Goal: Information Seeking & Learning: Learn about a topic

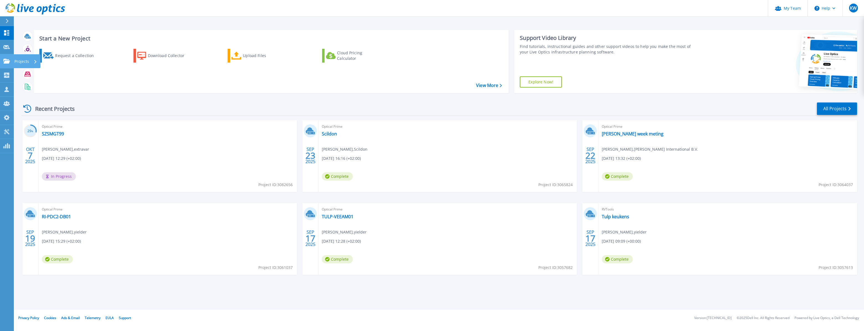
click at [9, 65] on link "Projects Projects" at bounding box center [7, 61] width 14 height 14
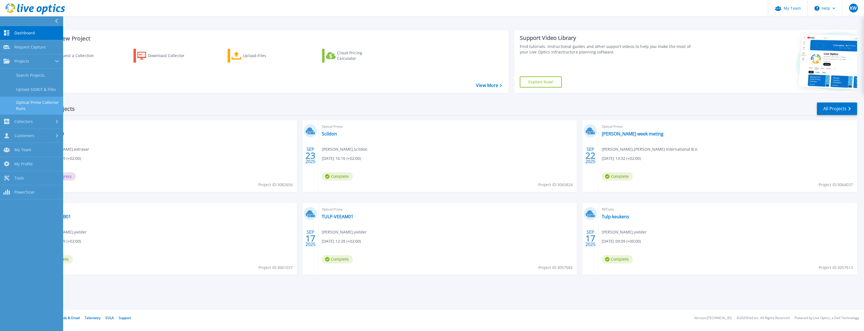
click at [39, 104] on link "Optical Prime Collector Runs" at bounding box center [31, 106] width 63 height 18
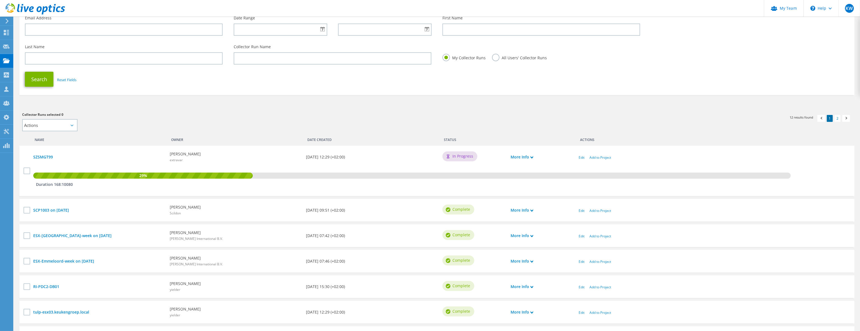
scroll to position [75, 0]
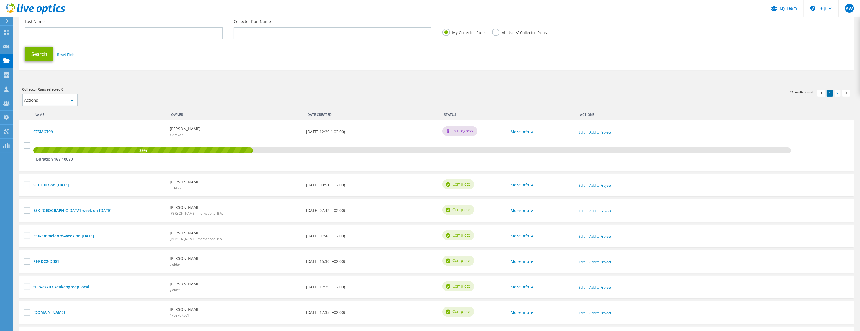
click at [50, 262] on link "RI-PDC2-DB01" at bounding box center [98, 261] width 131 height 6
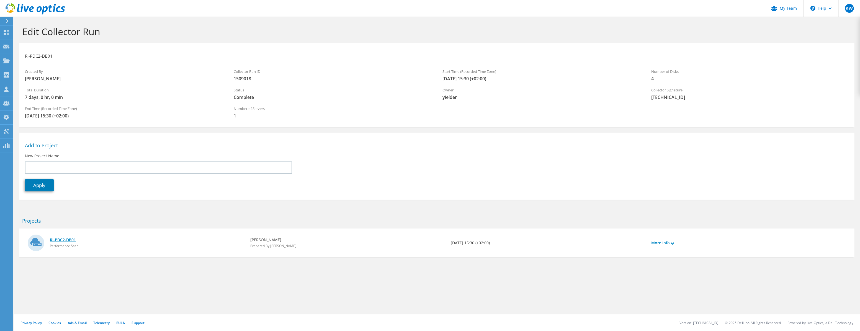
click at [63, 241] on link "RI-PDC2-DB01" at bounding box center [147, 240] width 195 height 6
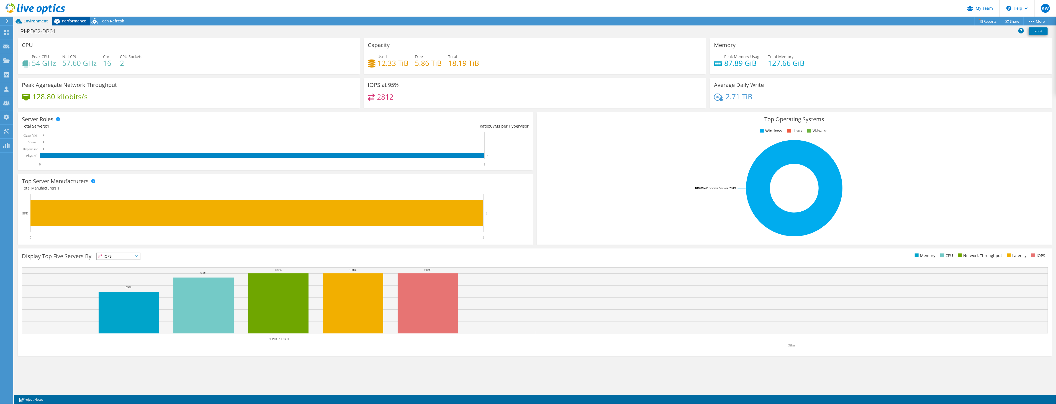
click at [71, 17] on div "Performance" at bounding box center [71, 21] width 38 height 9
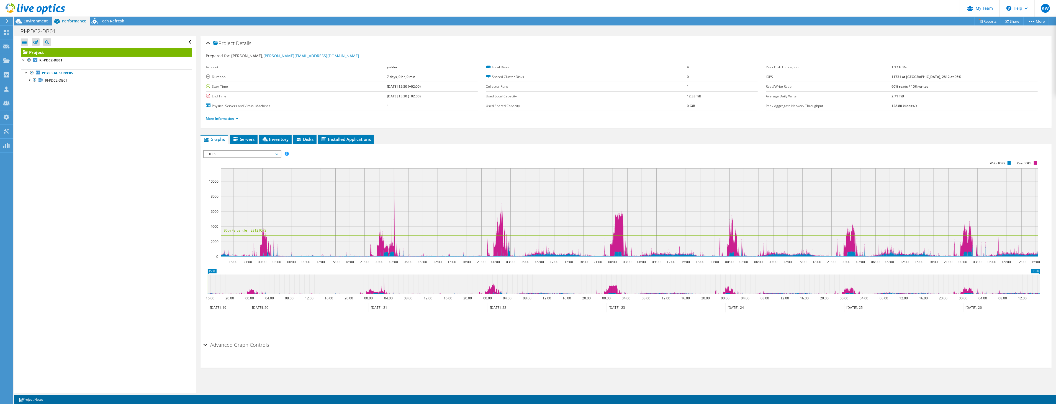
click at [226, 155] on span "IOPS" at bounding box center [242, 154] width 71 height 7
click at [228, 192] on li "CPU Percentage" at bounding box center [242, 194] width 77 height 7
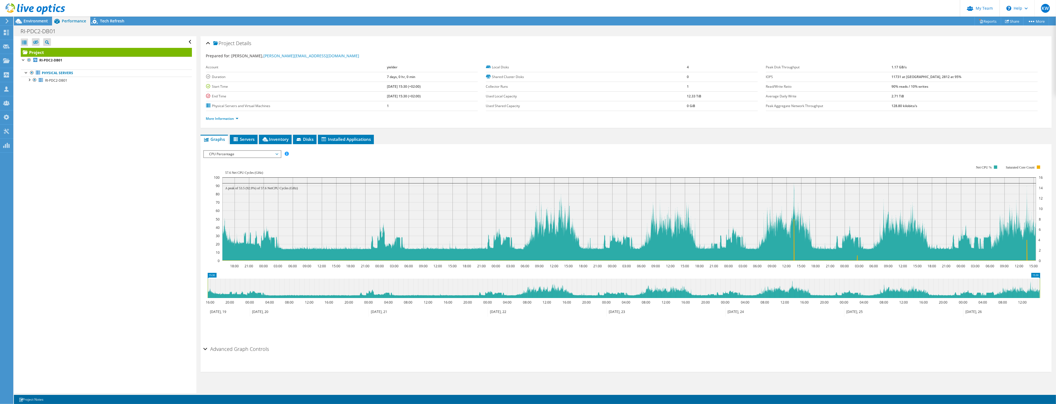
click at [248, 152] on span "CPU Percentage" at bounding box center [242, 154] width 71 height 7
click at [239, 198] on li "Memory" at bounding box center [242, 200] width 77 height 7
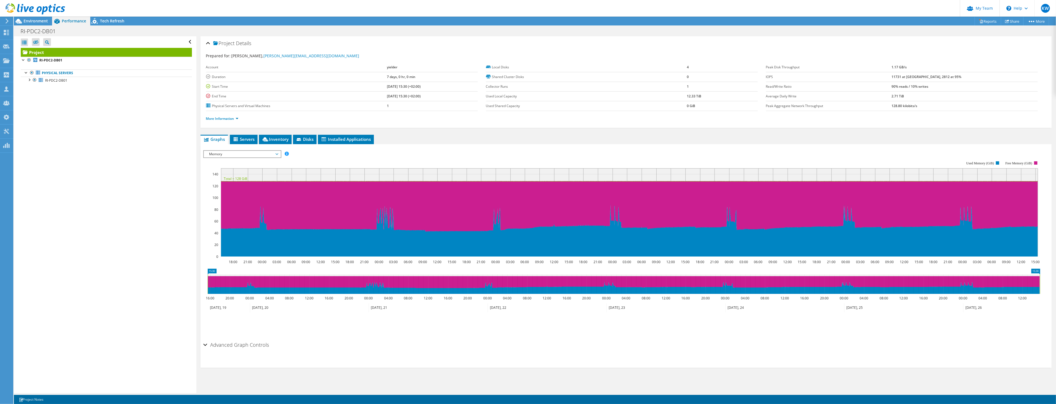
click at [231, 151] on span "Memory" at bounding box center [242, 154] width 71 height 7
click at [233, 217] on li "Top Servers By Page Faults" at bounding box center [242, 220] width 77 height 7
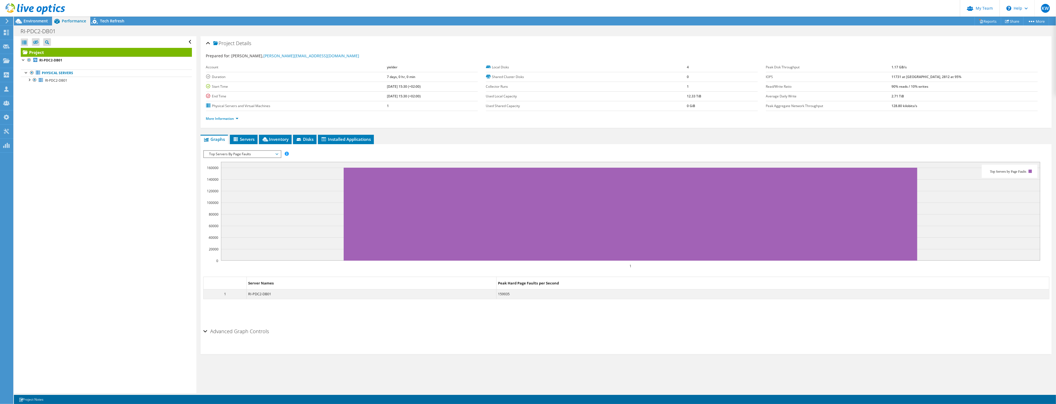
click at [232, 152] on span "Top Servers By Page Faults" at bounding box center [242, 154] width 71 height 7
click at [231, 178] on li "Latency" at bounding box center [242, 180] width 77 height 7
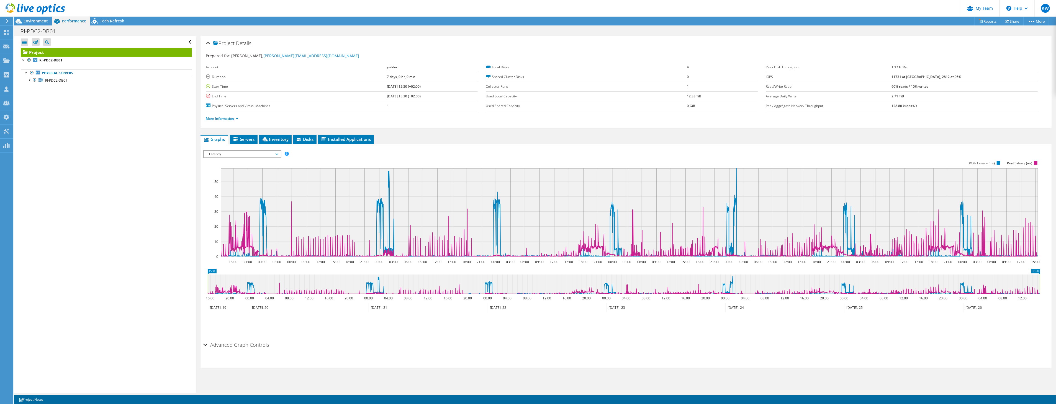
click at [241, 154] on span "Latency" at bounding box center [242, 154] width 71 height 7
click at [236, 184] on li "Queue Depth" at bounding box center [242, 187] width 77 height 7
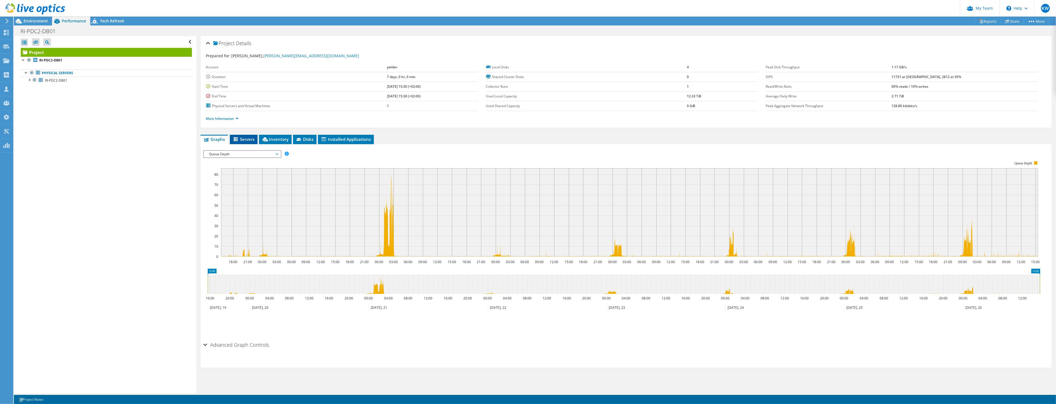
click at [249, 138] on span "Servers" at bounding box center [244, 139] width 22 height 6
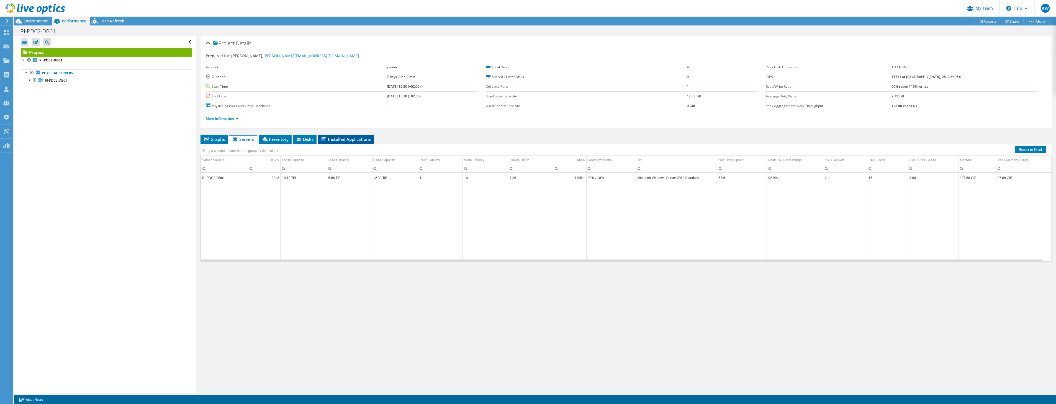
click at [337, 140] on span "Installed Applications" at bounding box center [346, 139] width 50 height 6
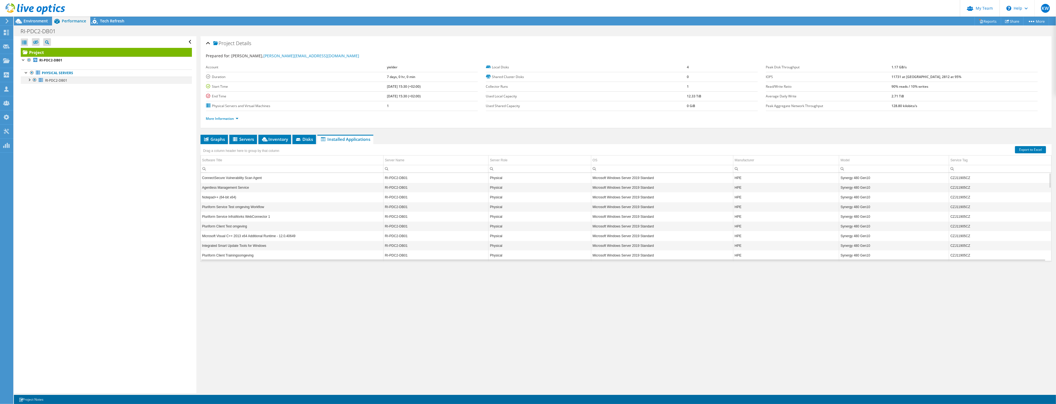
click at [29, 79] on div at bounding box center [29, 80] width 6 height 6
click at [70, 92] on link "1 E:" at bounding box center [106, 94] width 171 height 7
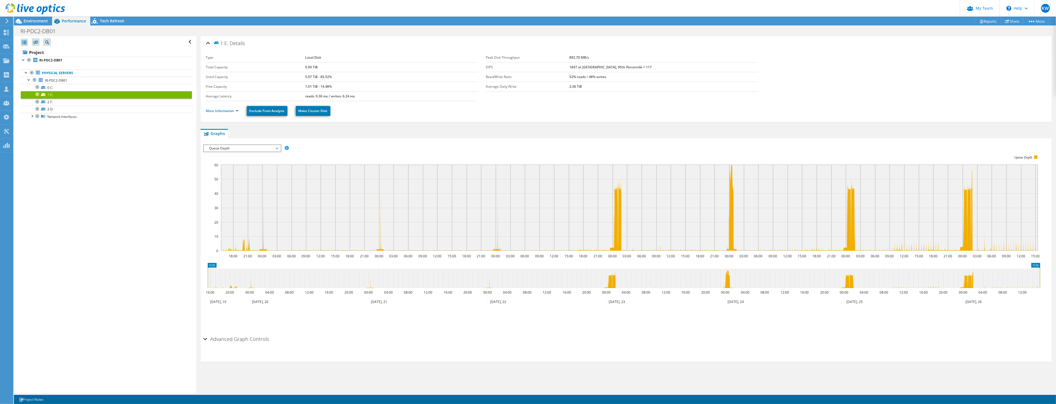
click at [228, 145] on span "Queue Depth" at bounding box center [242, 148] width 71 height 7
click at [225, 152] on li "IOPS" at bounding box center [242, 155] width 77 height 7
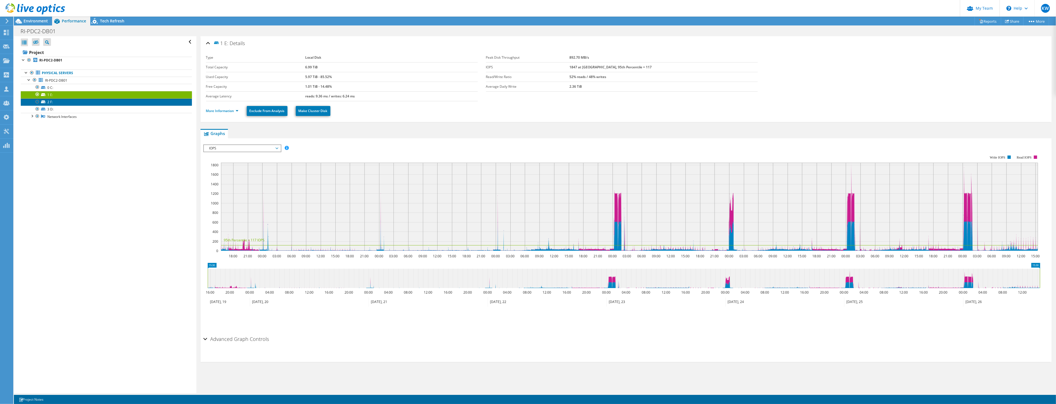
click at [73, 103] on link "2 F:" at bounding box center [106, 102] width 171 height 7
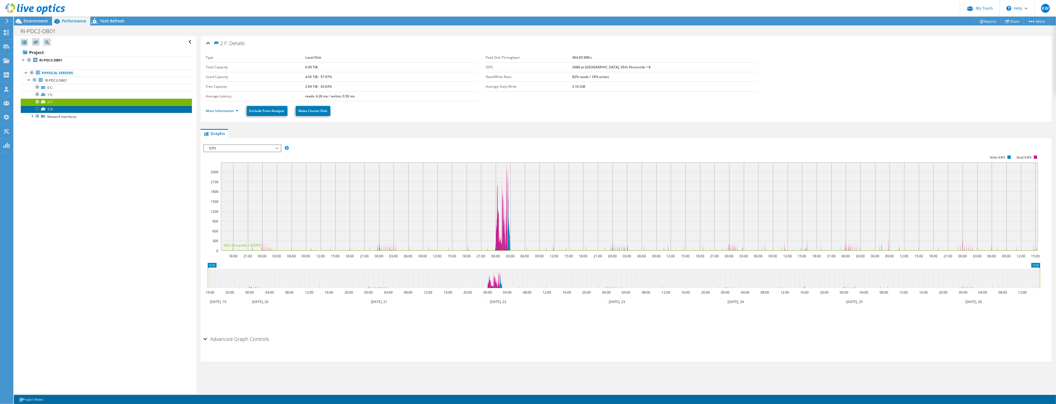
click at [73, 109] on link "3 D:" at bounding box center [106, 109] width 171 height 7
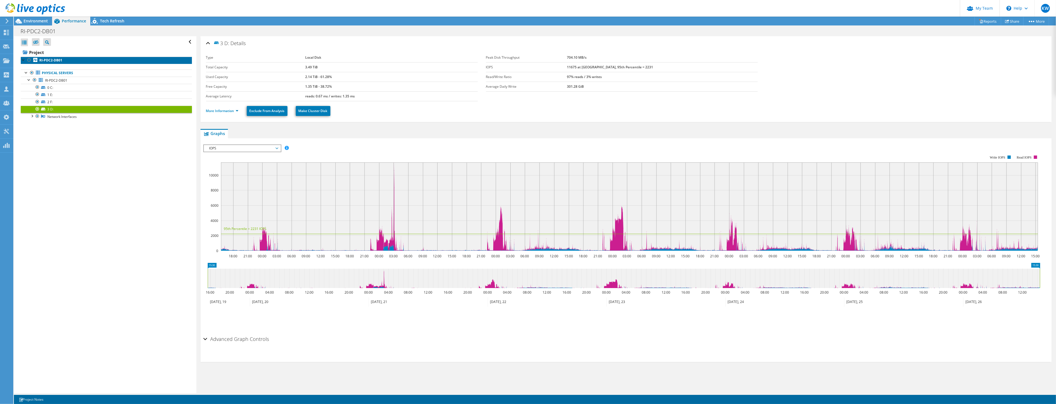
click at [53, 61] on b "RI-PDC2-DB01" at bounding box center [50, 60] width 23 height 5
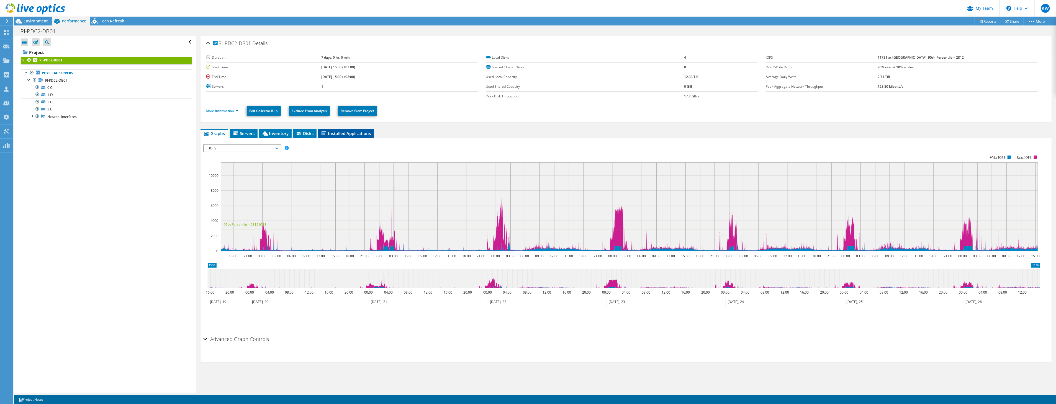
click at [344, 132] on span "Installed Applications" at bounding box center [346, 134] width 50 height 6
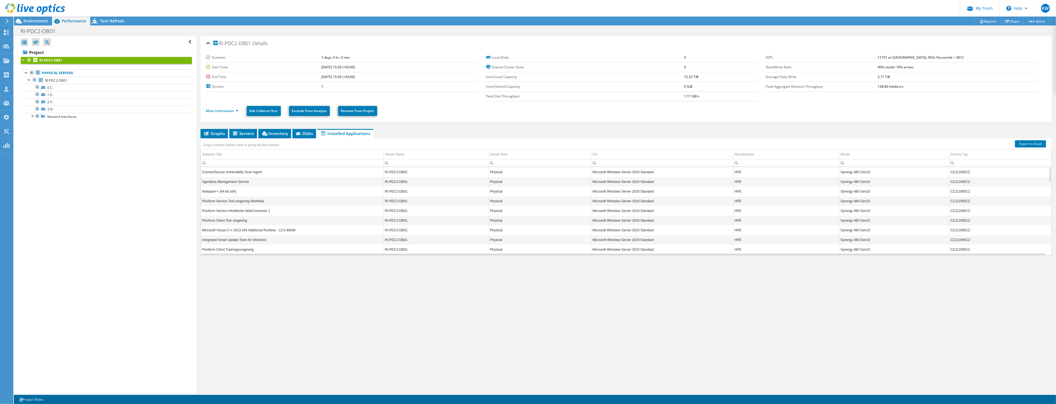
click at [246, 170] on td "ConnectSecure Vulnerability Scan Agent" at bounding box center [292, 172] width 183 height 10
click at [275, 134] on span "Inventory" at bounding box center [274, 134] width 27 height 6
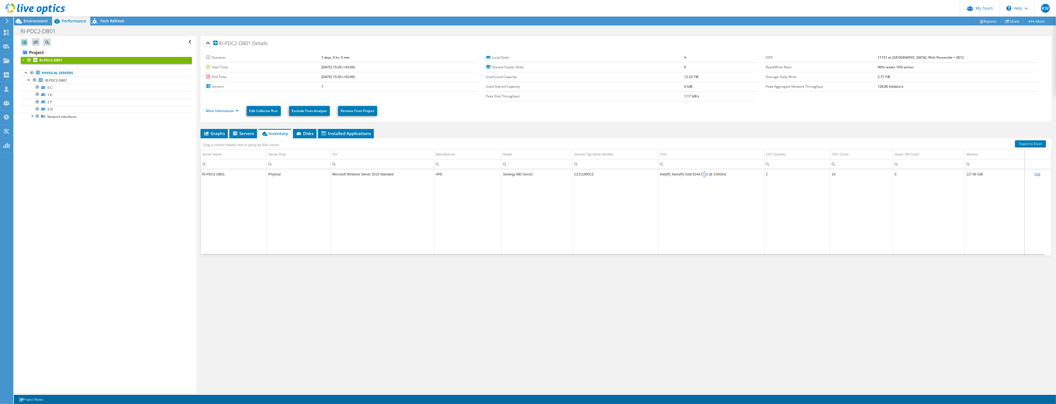
click at [700, 173] on td "Intel(R) Xeon(R) Gold 6244 CPU @ 3.60GHz" at bounding box center [711, 174] width 106 height 10
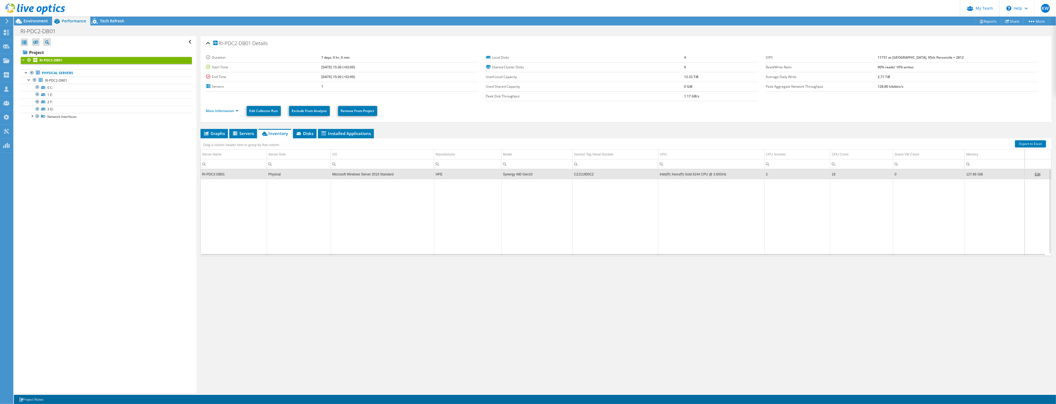
click at [236, 173] on td "RI-PDC2-DB01" at bounding box center [234, 174] width 66 height 10
click at [242, 131] on span "Servers" at bounding box center [243, 134] width 22 height 6
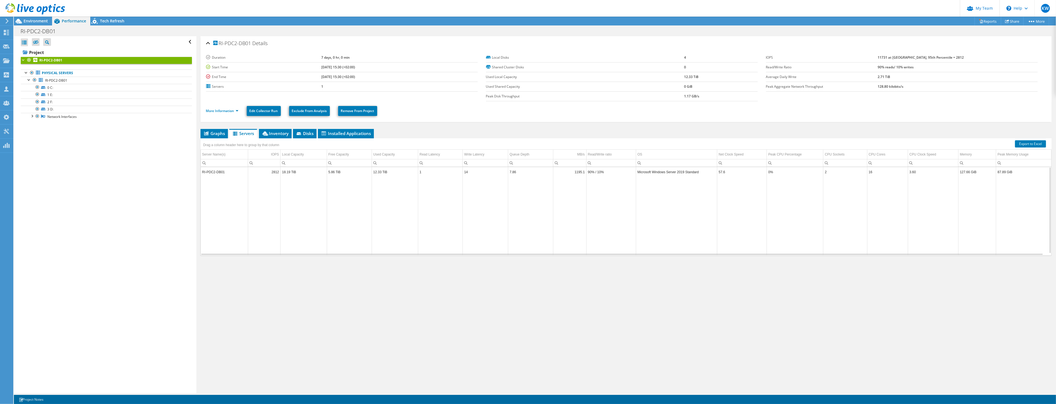
click at [649, 168] on td "Microsoft Windows Server 2019 Standard" at bounding box center [676, 172] width 81 height 10
click at [649, 169] on td "Microsoft Windows Server 2019 Standard" at bounding box center [676, 172] width 81 height 10
click at [357, 132] on span "Installed Applications" at bounding box center [346, 134] width 50 height 6
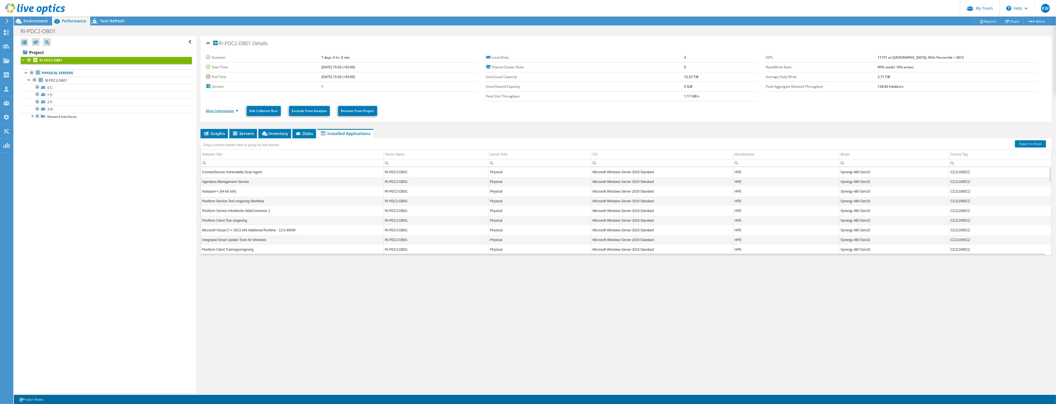
click at [231, 109] on link "More Information" at bounding box center [222, 111] width 32 height 5
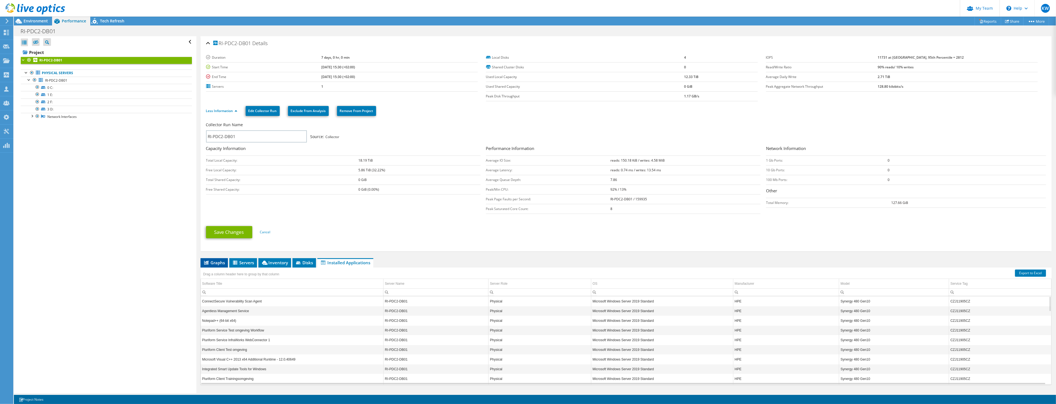
click at [217, 264] on span "Graphs" at bounding box center [214, 263] width 22 height 6
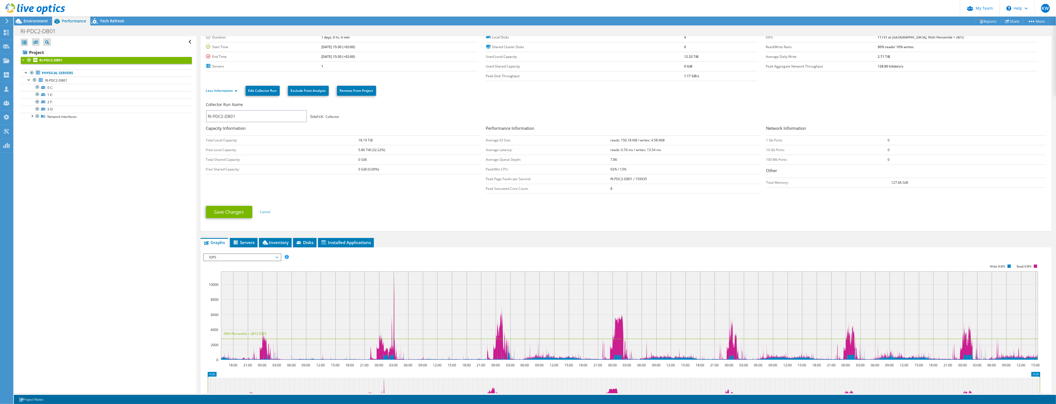
scroll to position [31, 0]
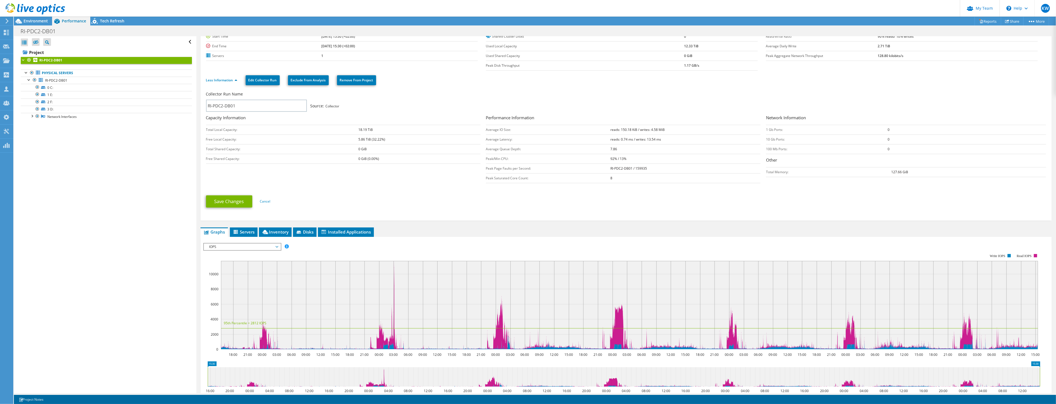
click at [232, 244] on span "IOPS" at bounding box center [242, 247] width 71 height 7
click at [228, 259] on li "Disk Throughput" at bounding box center [242, 260] width 77 height 7
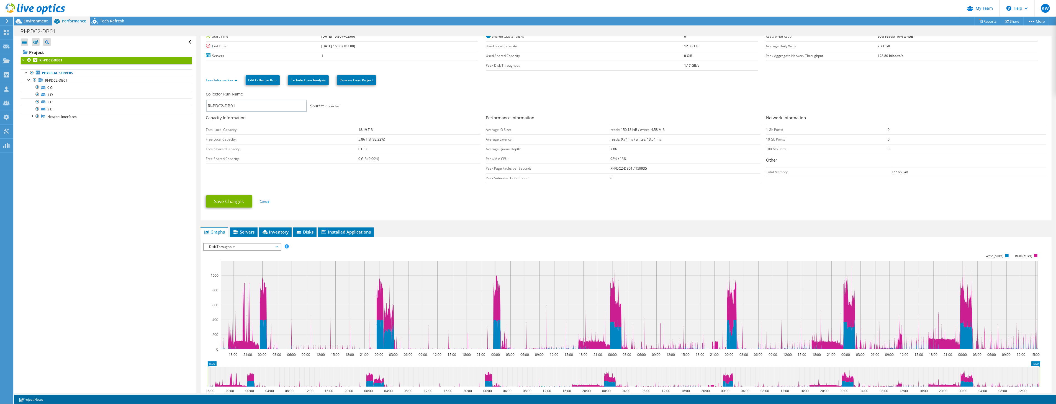
click at [228, 246] on span "Disk Throughput" at bounding box center [242, 247] width 71 height 7
click at [223, 266] on li "IO Size" at bounding box center [242, 267] width 77 height 7
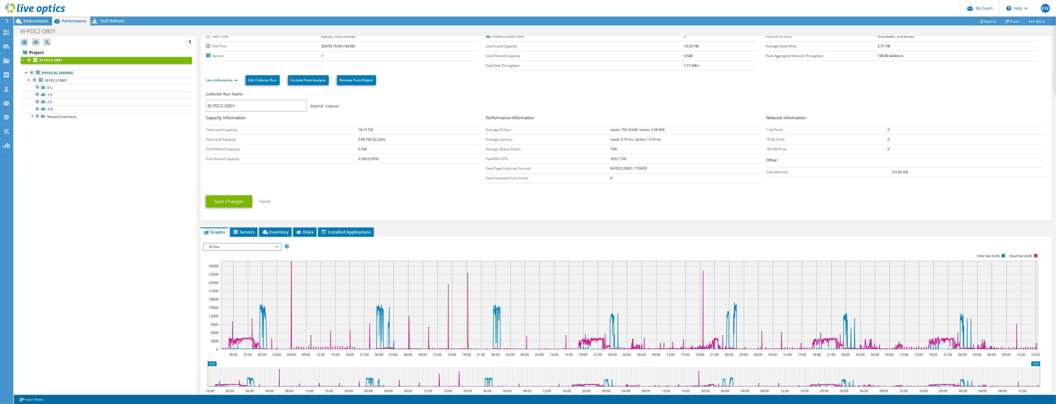
click at [227, 248] on span "IO Size" at bounding box center [242, 247] width 71 height 7
click at [226, 270] on li "Latency" at bounding box center [242, 273] width 77 height 7
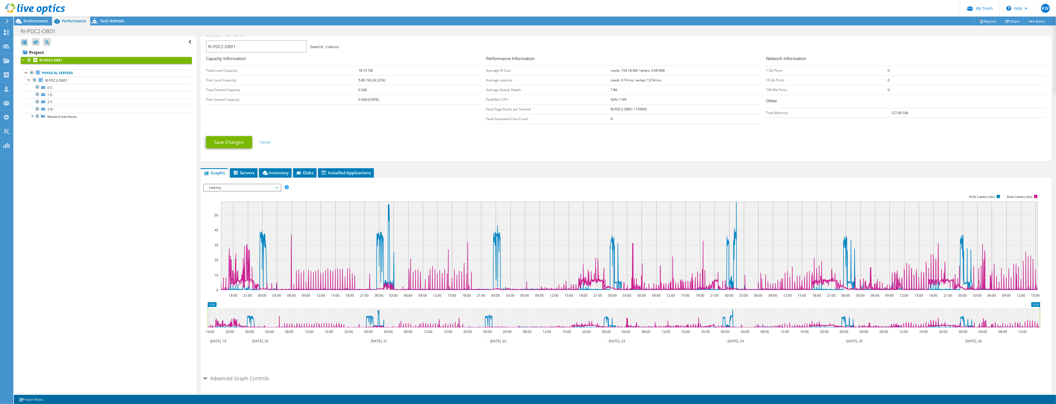
scroll to position [92, 0]
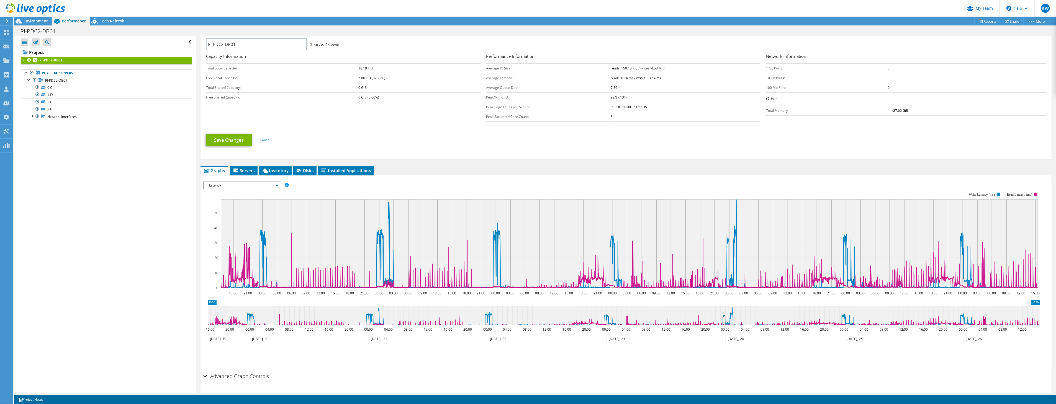
click at [863, 331] on div "Advanced Graph Controls" at bounding box center [625, 377] width 845 height 12
click at [60, 78] on span "RI-PDC2-DB01" at bounding box center [56, 80] width 22 height 5
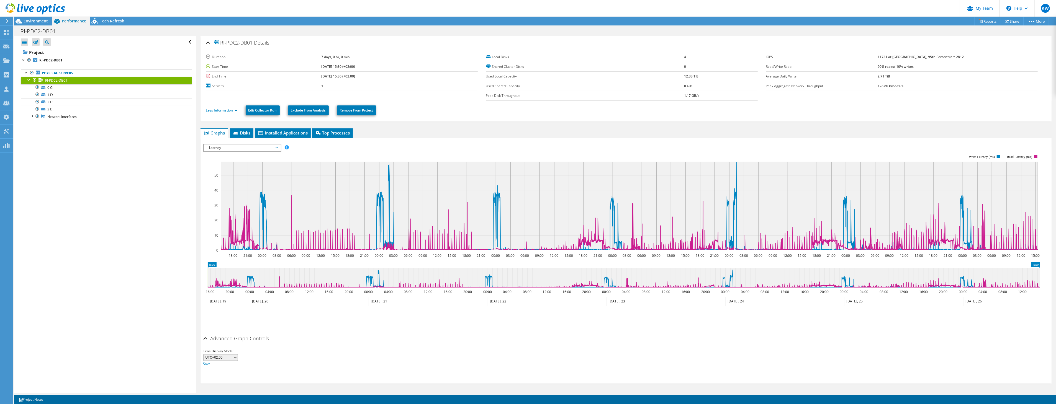
scroll to position [0, 0]
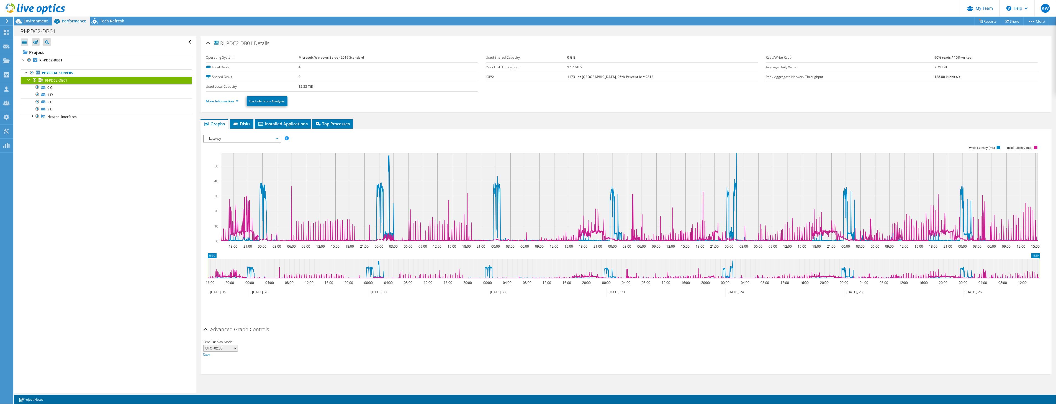
click at [227, 135] on span "Latency" at bounding box center [242, 138] width 71 height 7
click at [225, 172] on li "Queue Depth" at bounding box center [242, 172] width 77 height 7
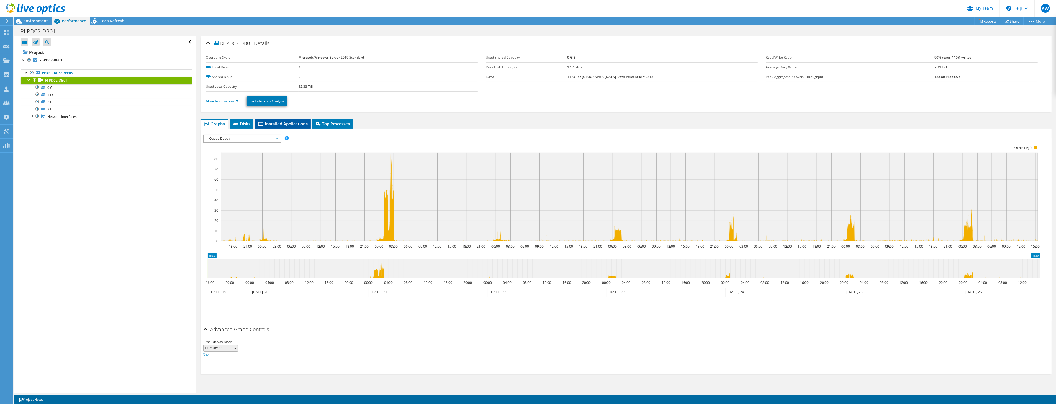
click at [275, 124] on span "Installed Applications" at bounding box center [282, 124] width 50 height 6
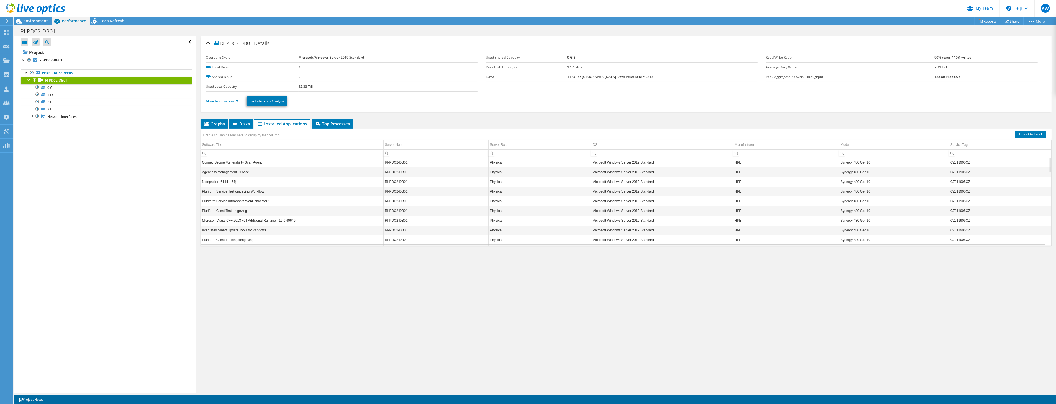
click at [252, 162] on td "ConnectSecure Vulnerability Scan Agent" at bounding box center [292, 163] width 183 height 10
click at [326, 123] on span "Top Processes" at bounding box center [332, 124] width 35 height 6
